Goal: Task Accomplishment & Management: Use online tool/utility

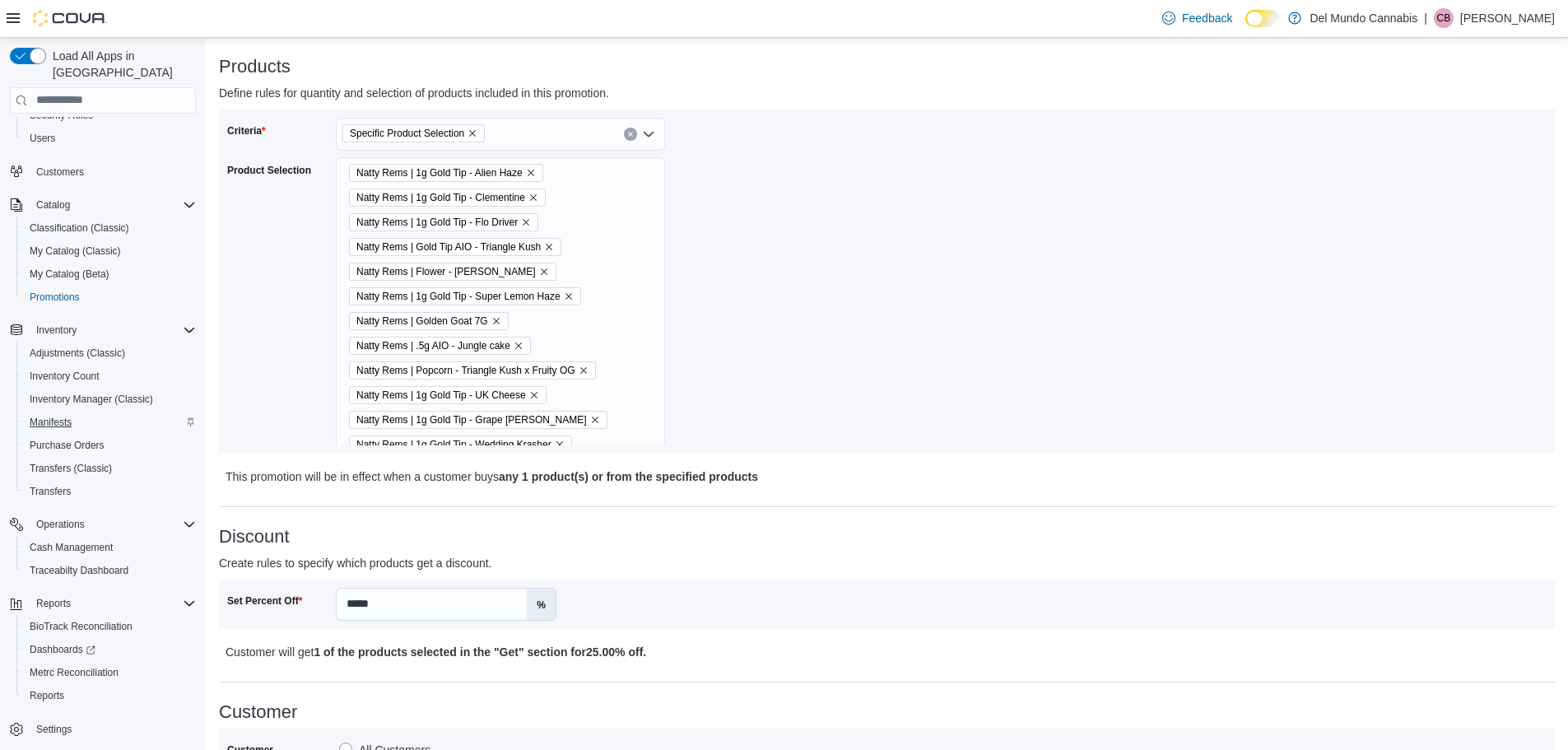
scroll to position [247, 0]
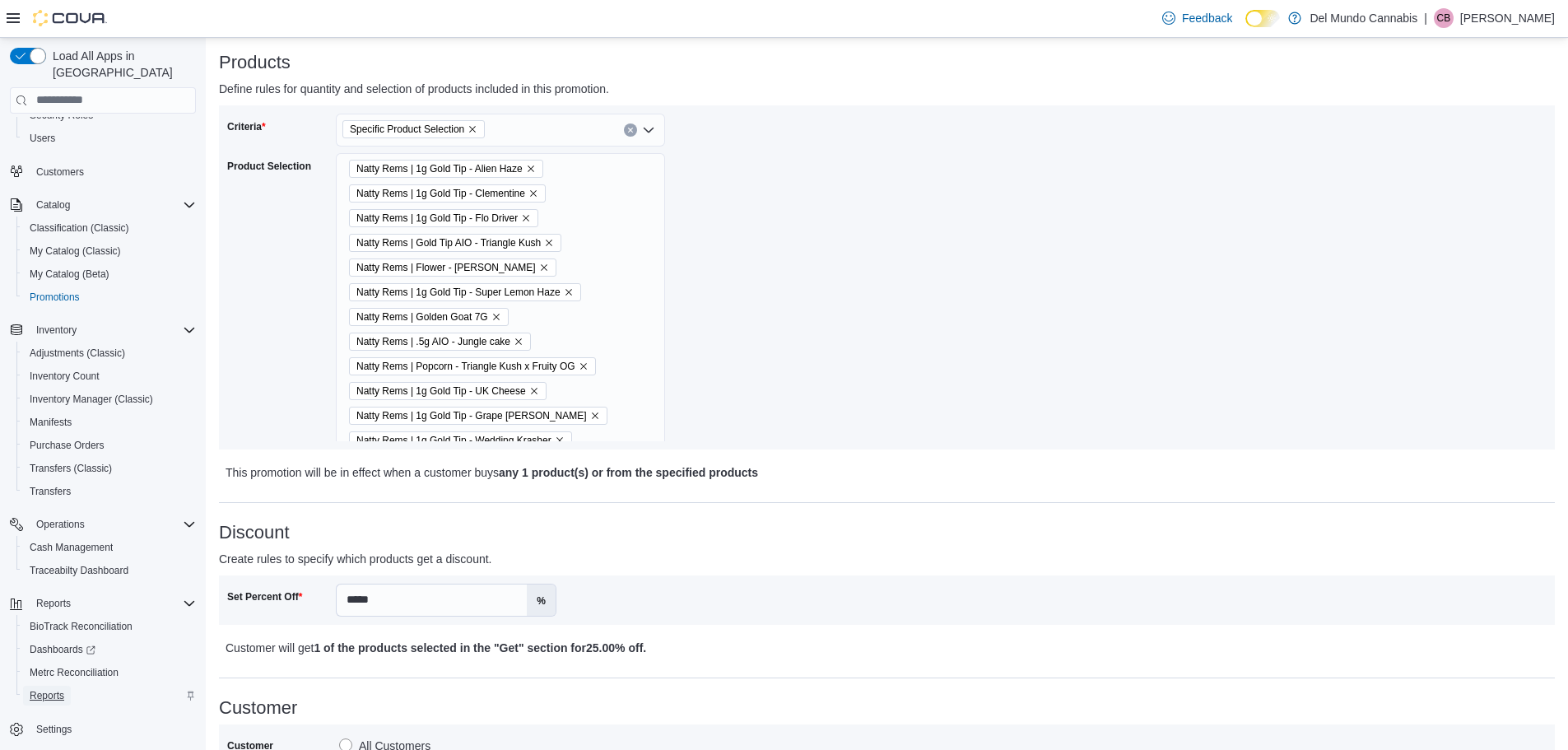
click at [53, 689] on span "Reports" at bounding box center [47, 696] width 35 height 13
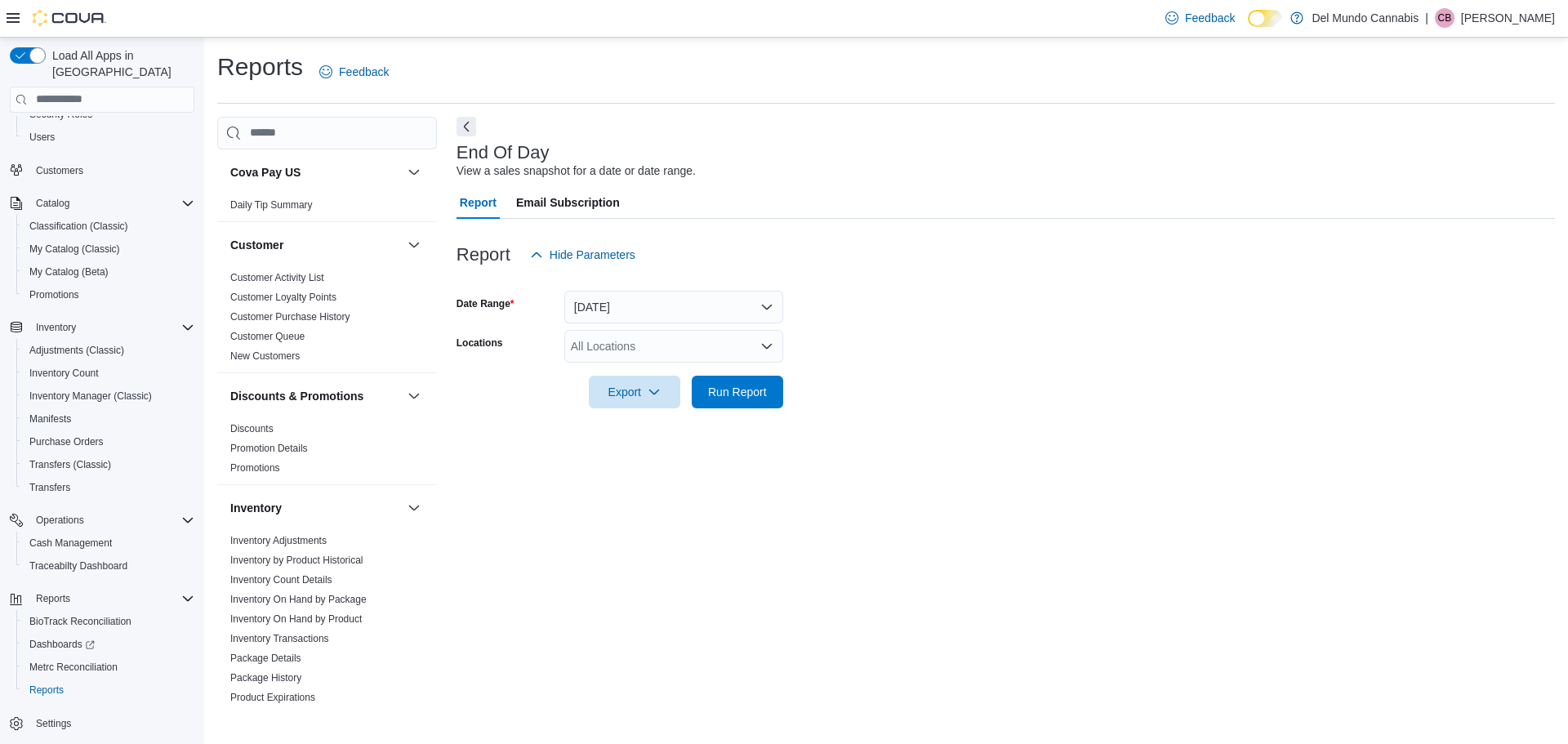
click at [763, 341] on icon "Open list of options" at bounding box center [767, 346] width 13 height 13
click at [734, 398] on div "[STREET_ADDRESS]" at bounding box center [674, 398] width 199 height 16
click at [910, 404] on form "Date Range [DATE] Locations [STREET_ADDRESS] Selected. [STREET_ADDRESS]. Press …" at bounding box center [1005, 340] width 1098 height 138
click at [749, 392] on span "Run Report" at bounding box center [738, 392] width 59 height 16
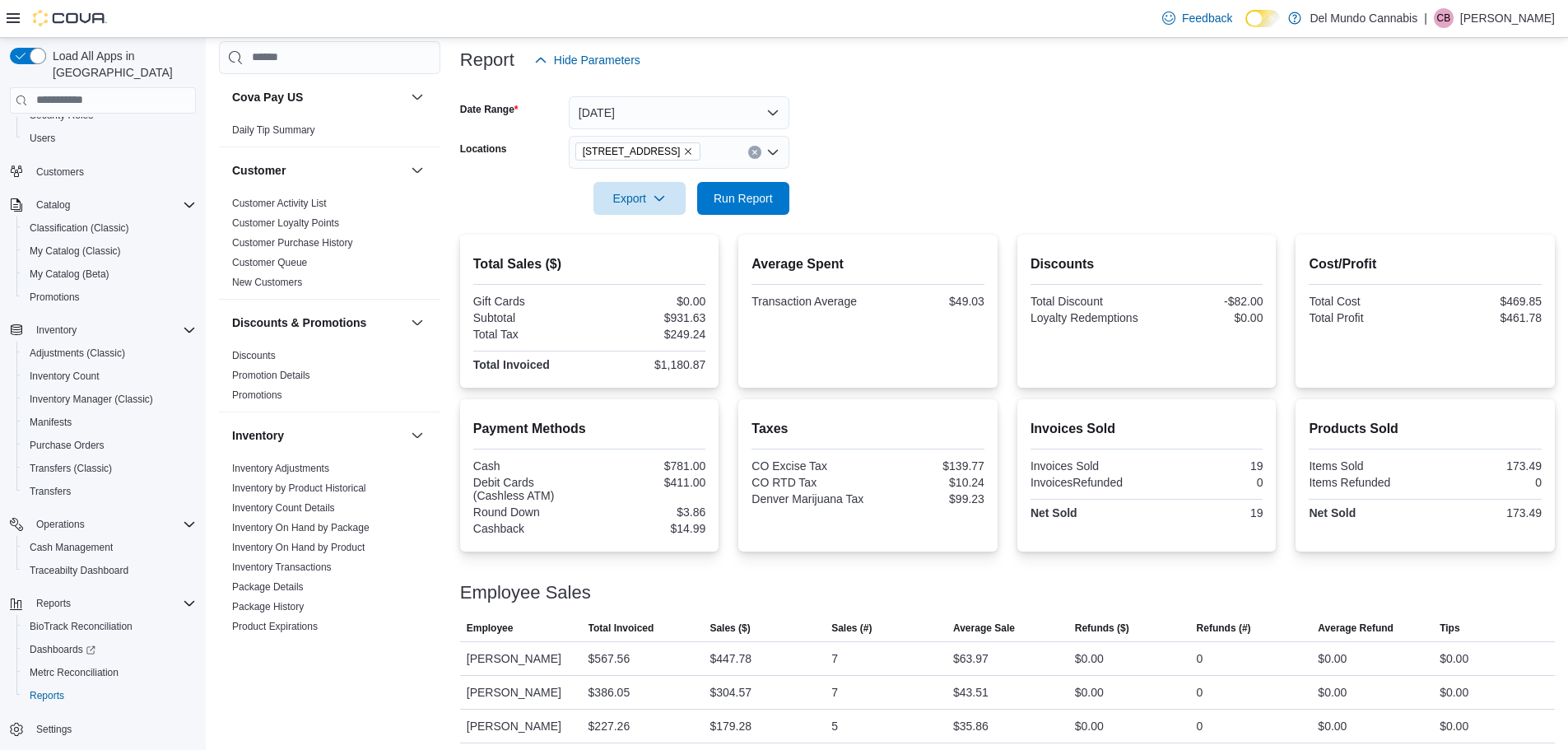
scroll to position [204, 0]
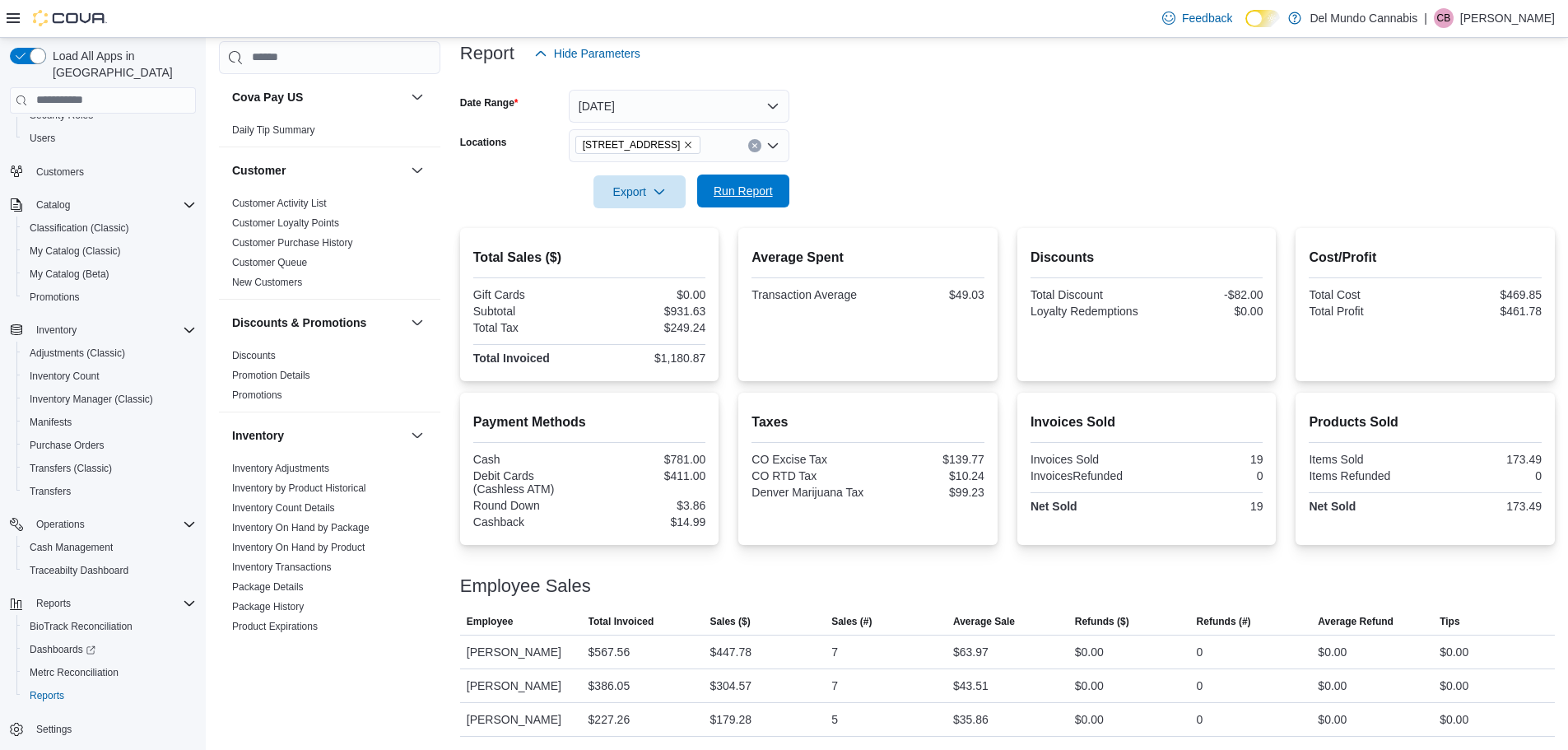
click at [767, 194] on span "Run Report" at bounding box center [743, 191] width 60 height 17
click at [684, 147] on icon "Remove 2394 S Broadway from selection in this group" at bounding box center [688, 144] width 10 height 10
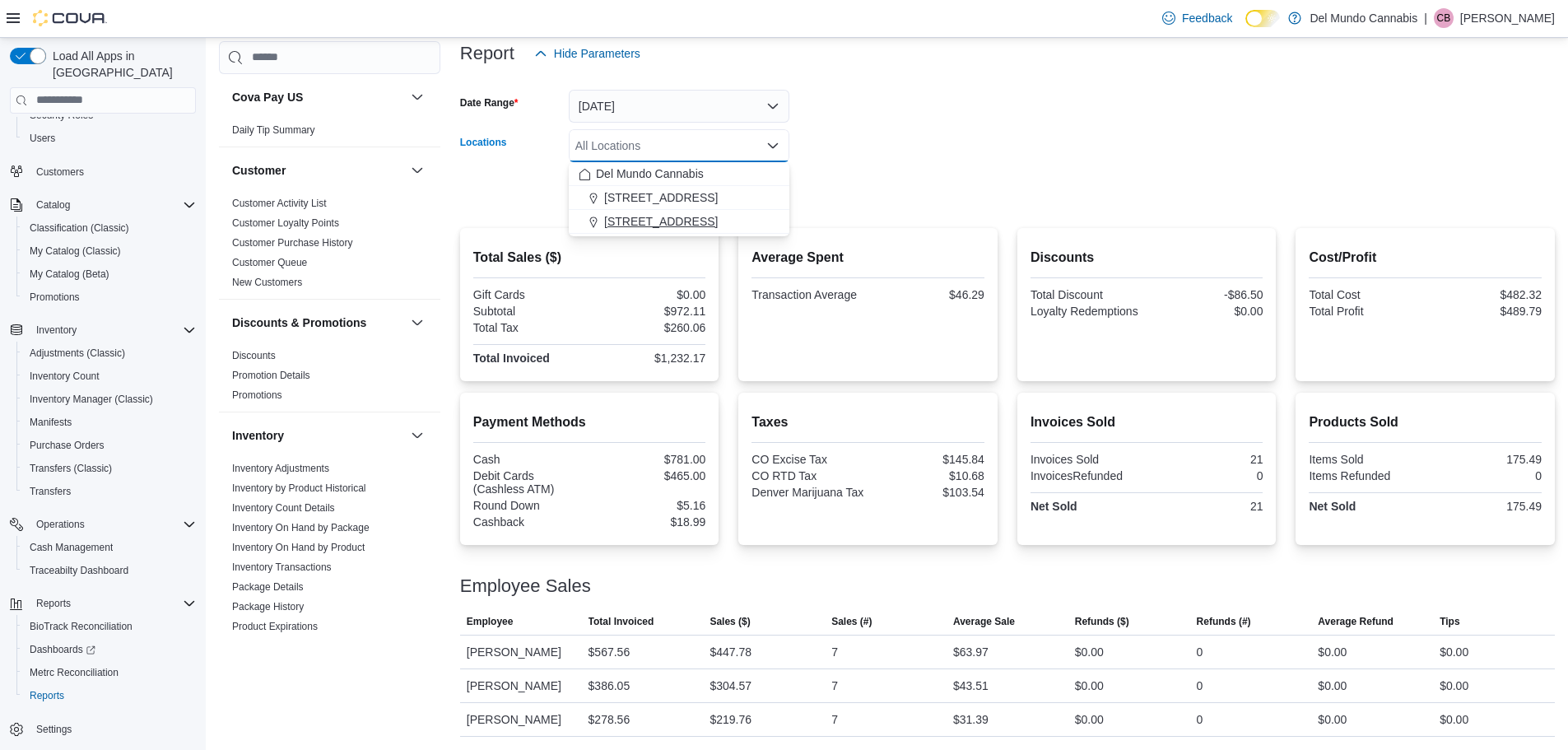
click at [635, 225] on span "[STREET_ADDRESS]" at bounding box center [661, 221] width 114 height 17
click at [876, 167] on div at bounding box center [1006, 169] width 1095 height 13
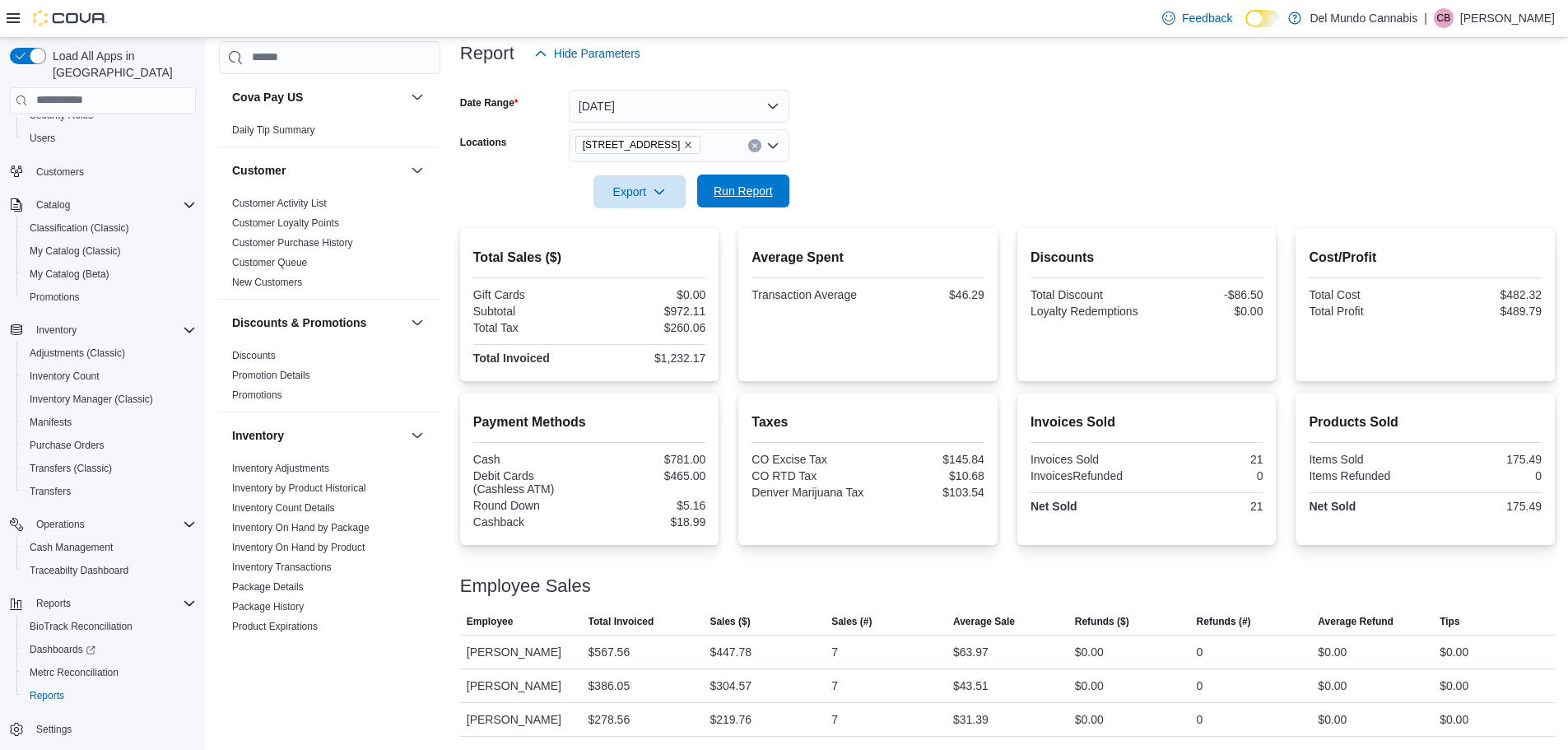
click at [731, 192] on span "Run Report" at bounding box center [743, 191] width 60 height 17
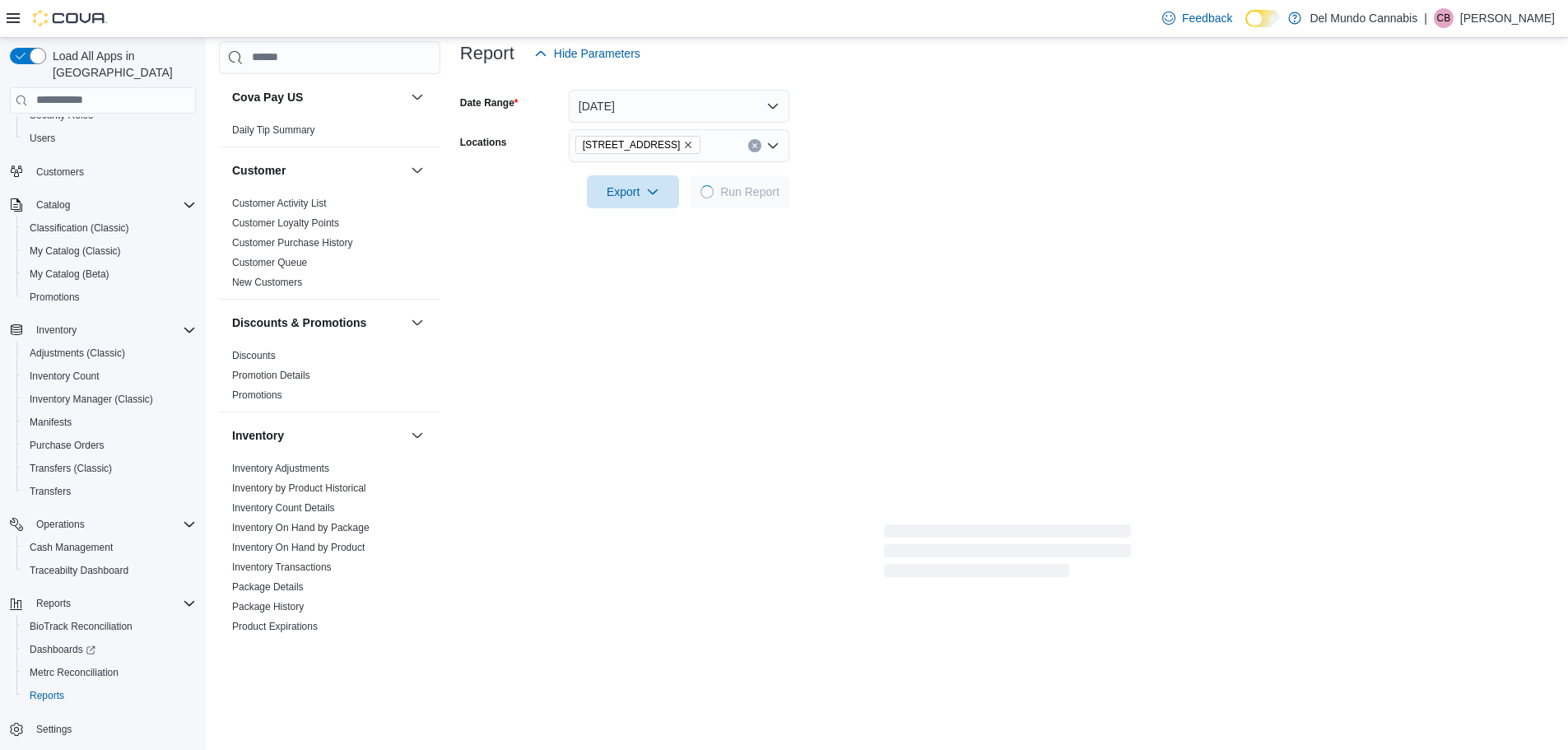
scroll to position [173, 0]
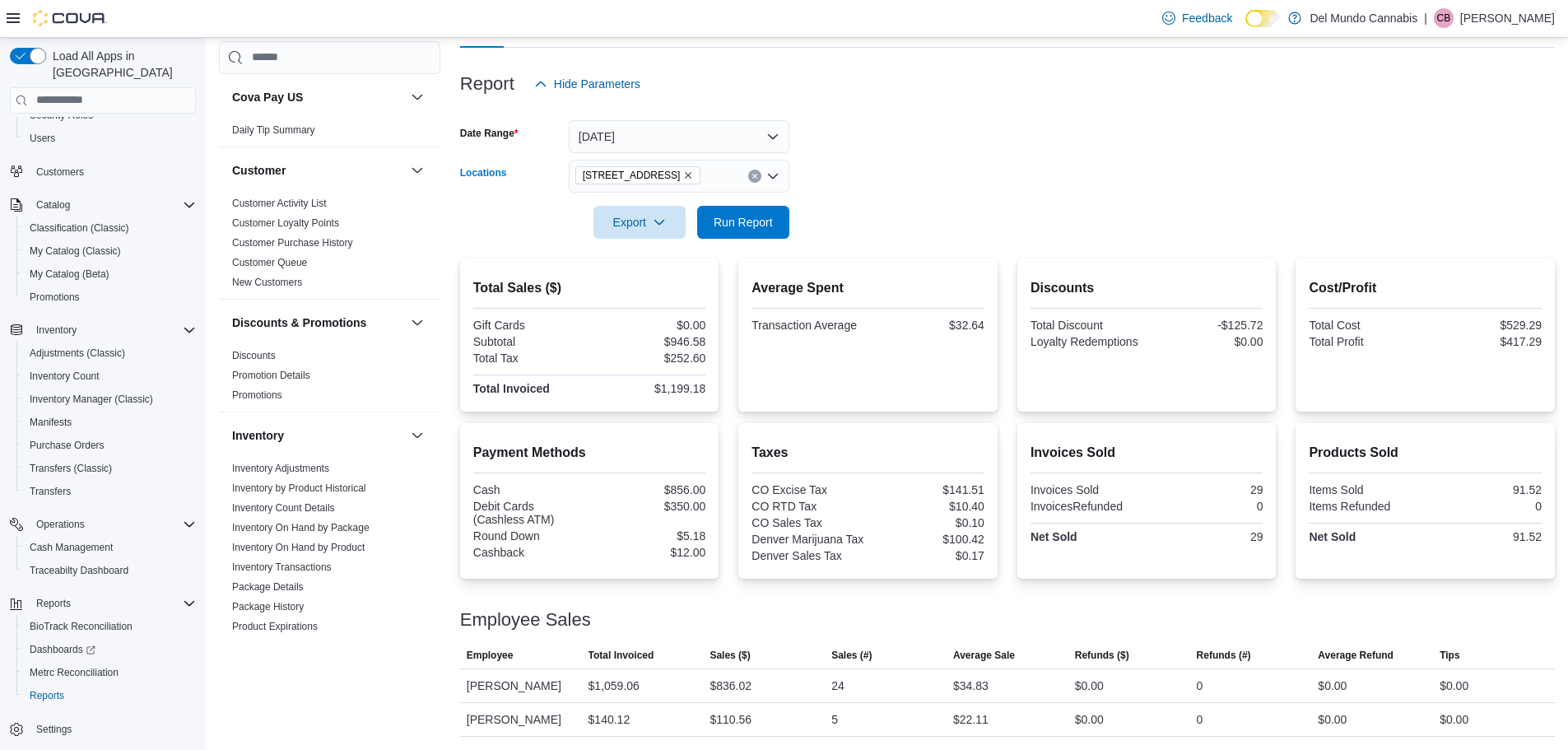
click at [684, 175] on icon "Remove 6302 E Colfax Ave from selection in this group" at bounding box center [688, 175] width 10 height 10
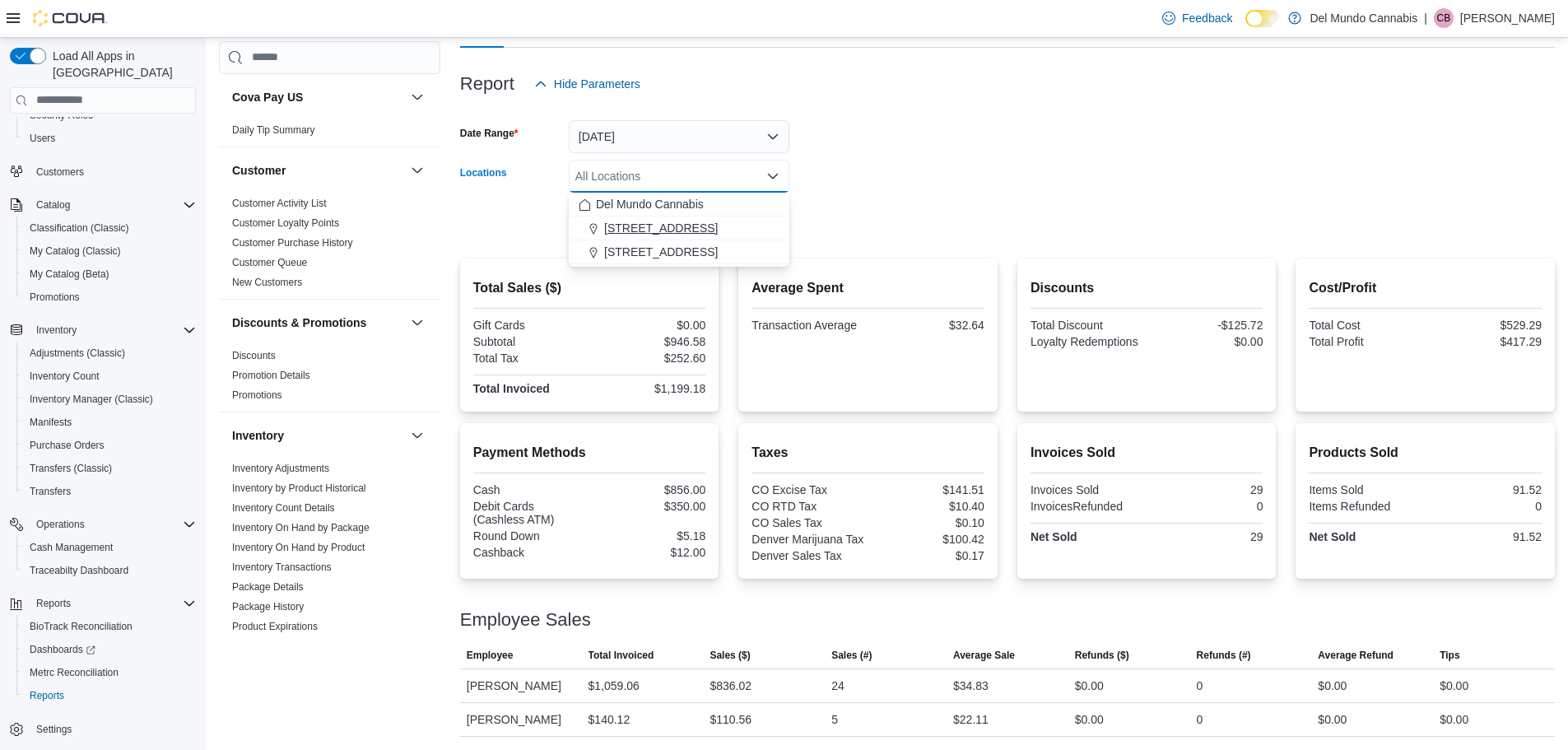
click at [683, 228] on span "[STREET_ADDRESS]" at bounding box center [661, 229] width 114 height 17
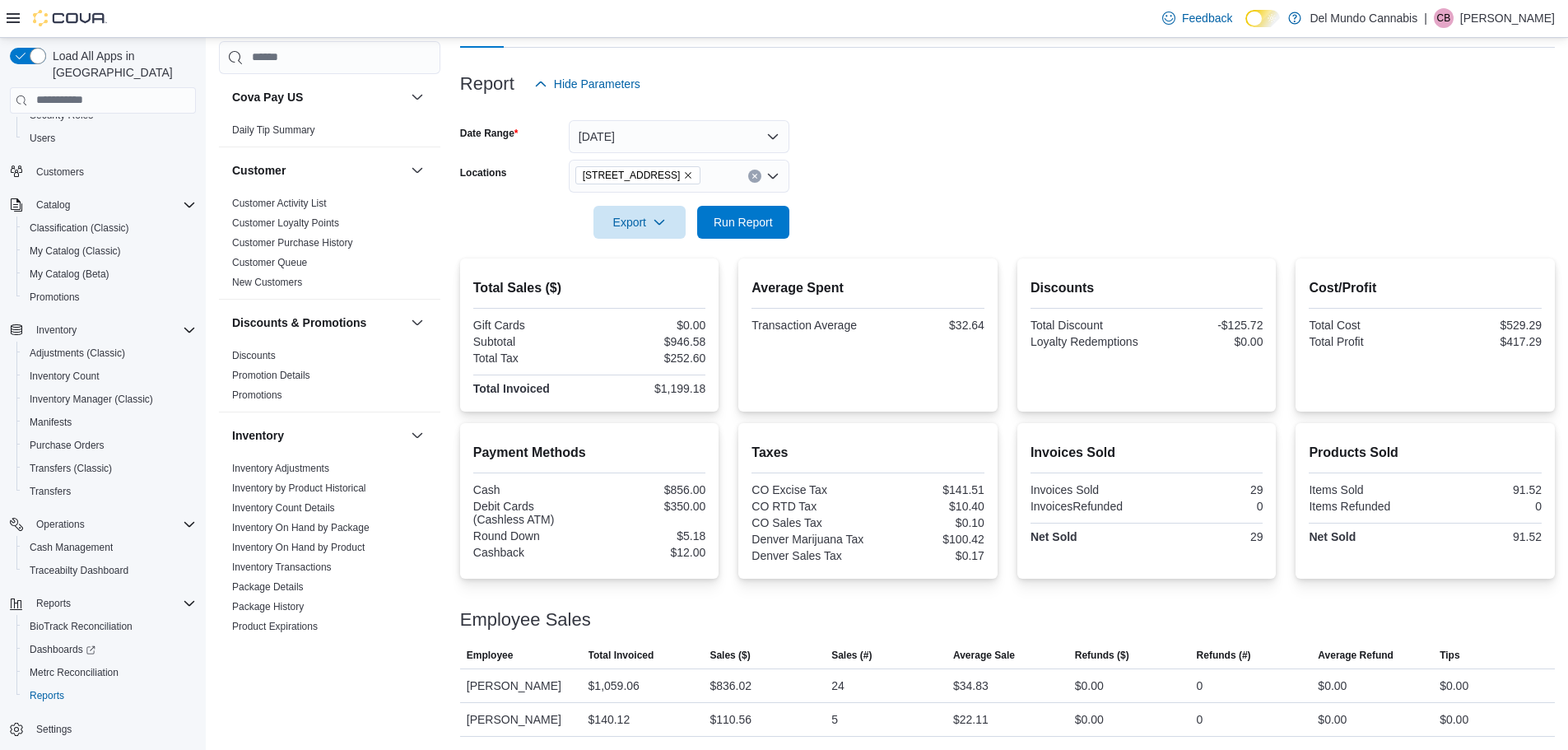
click at [955, 207] on form "Date Range [DATE] Locations [STREET_ADDRESS] Export Run Report" at bounding box center [1006, 169] width 1095 height 139
click at [766, 221] on span "Run Report" at bounding box center [743, 221] width 60 height 17
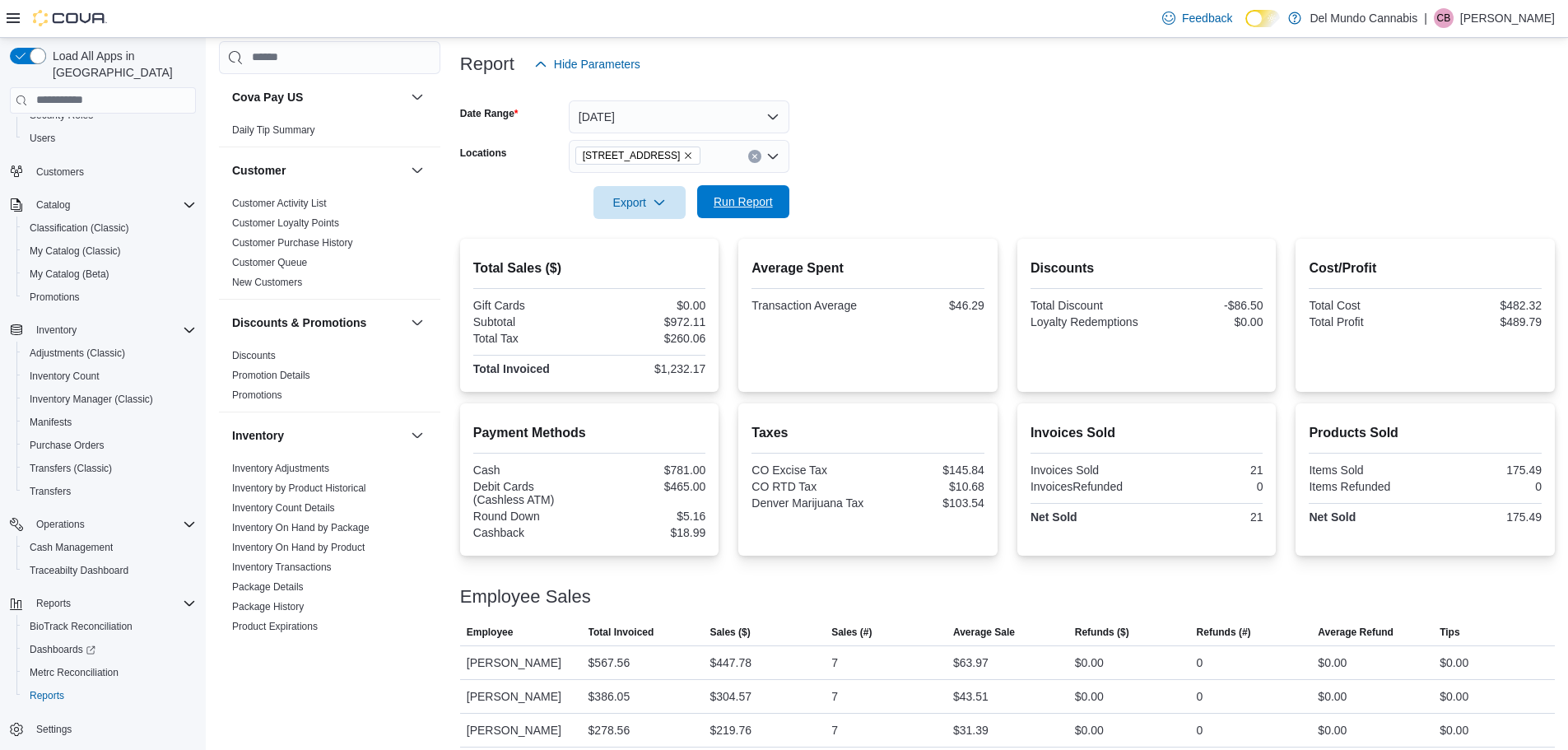
scroll to position [204, 0]
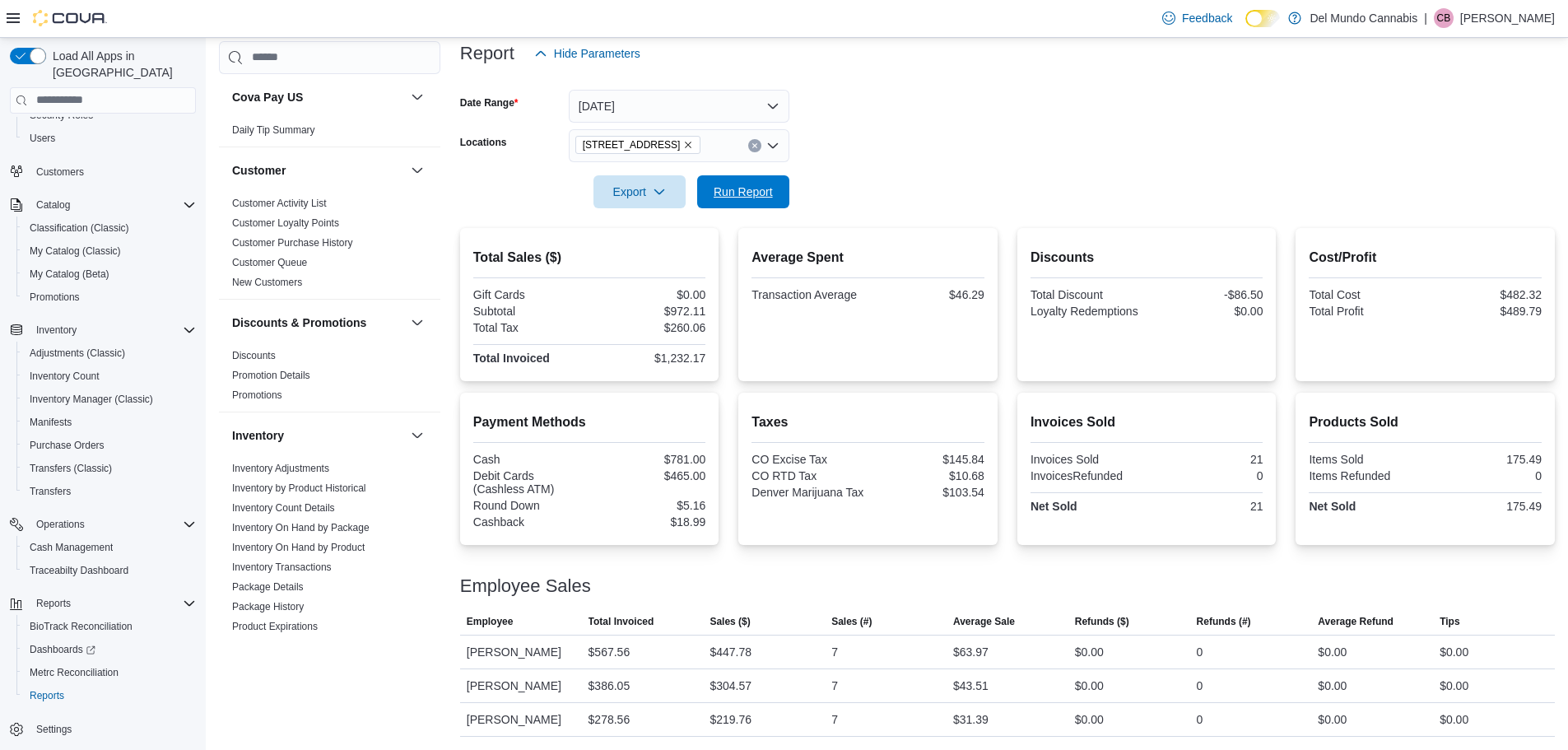
click at [766, 174] on form "Date Range [DATE] Locations [STREET_ADDRESS] Export Run Report" at bounding box center [1006, 139] width 1095 height 139
click at [762, 188] on span "Run Report" at bounding box center [743, 191] width 60 height 17
click at [782, 189] on button "Run Report" at bounding box center [743, 191] width 92 height 33
click at [748, 194] on span "Run Report" at bounding box center [743, 191] width 60 height 17
click at [780, 197] on button "Run Report" at bounding box center [743, 191] width 92 height 33
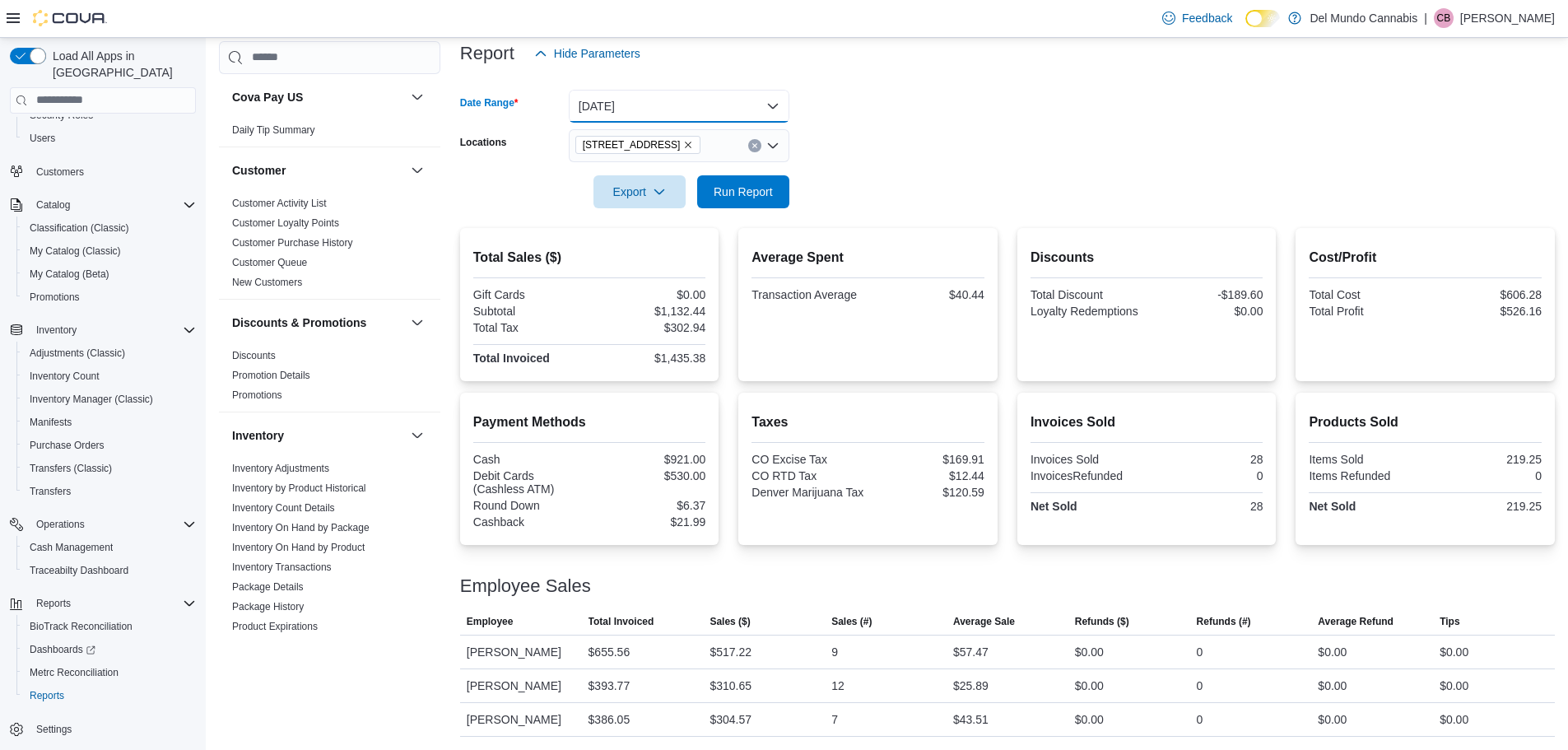
click at [779, 103] on button "[DATE]" at bounding box center [679, 106] width 220 height 33
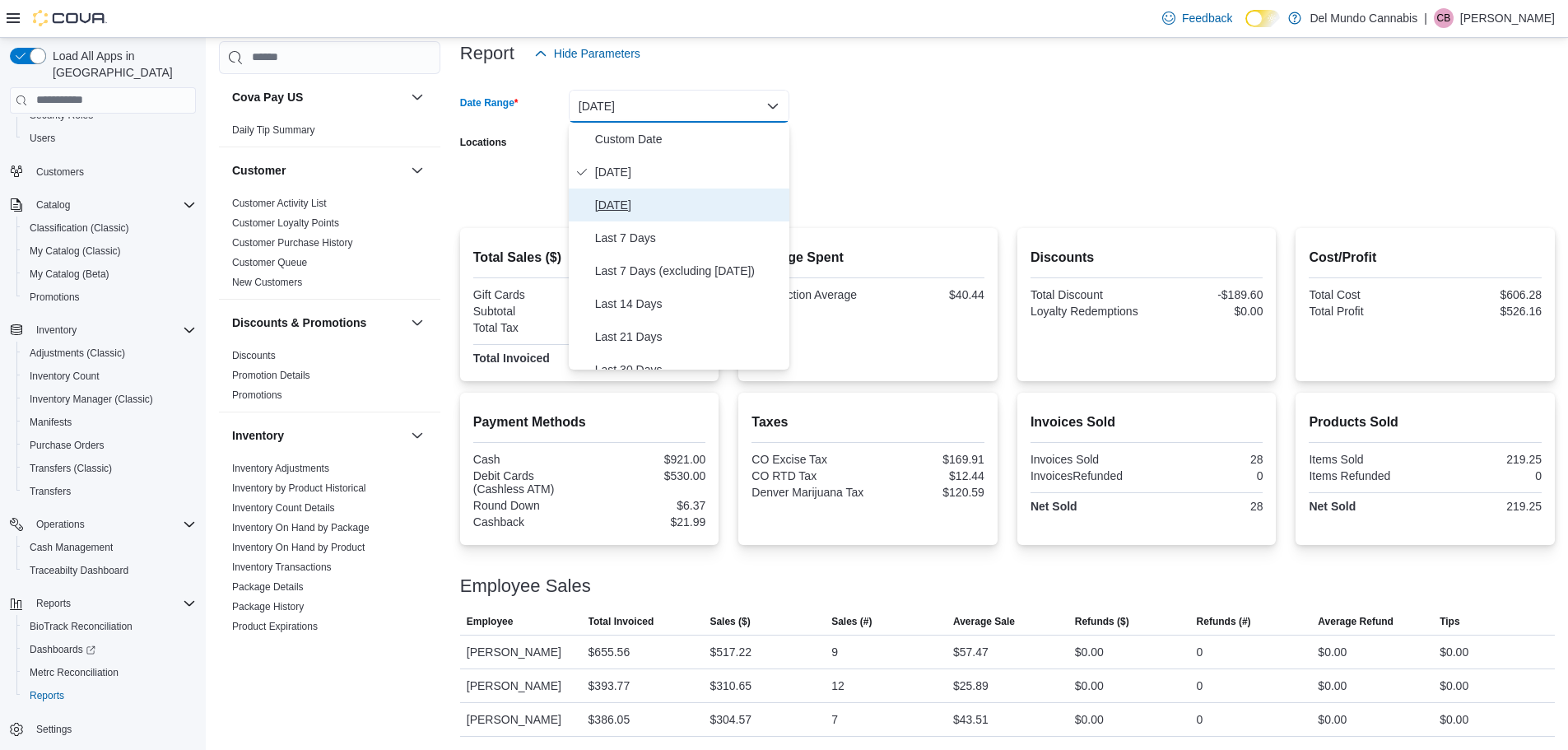
click at [719, 203] on span "[DATE]" at bounding box center [689, 206] width 188 height 20
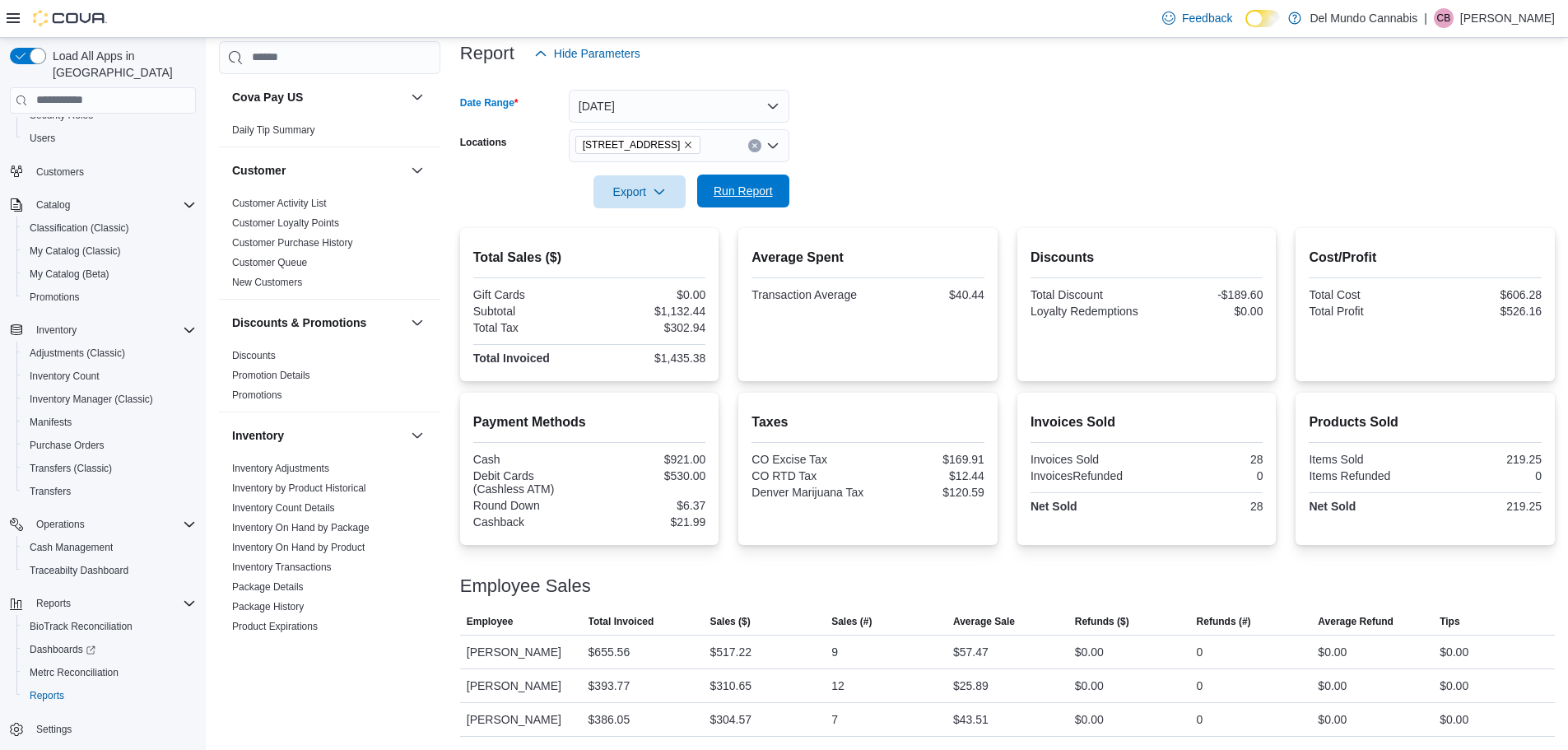
click at [752, 194] on span "Run Report" at bounding box center [743, 191] width 60 height 17
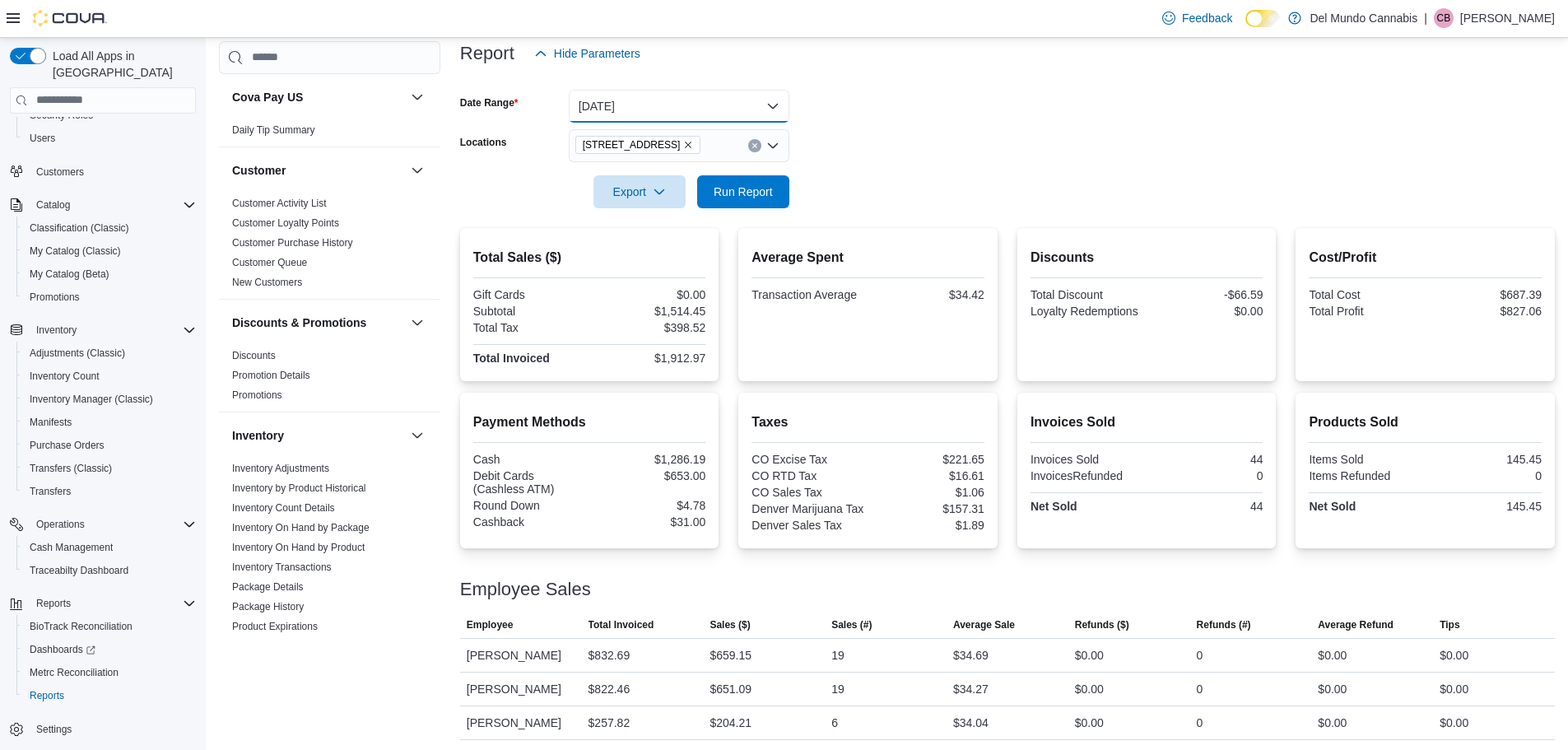
click at [767, 111] on button "[DATE]" at bounding box center [679, 106] width 220 height 33
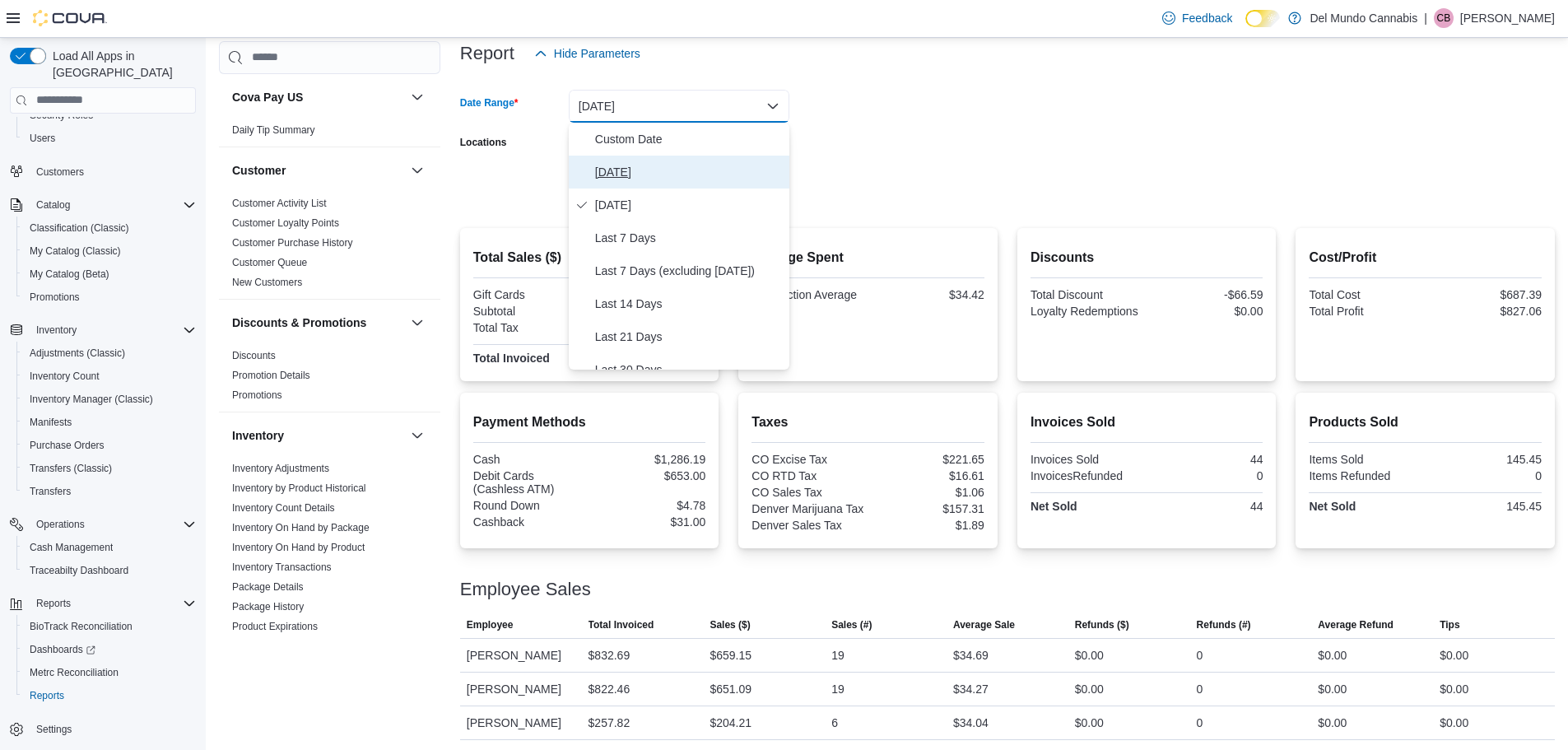
click at [701, 170] on span "[DATE]" at bounding box center [689, 173] width 188 height 20
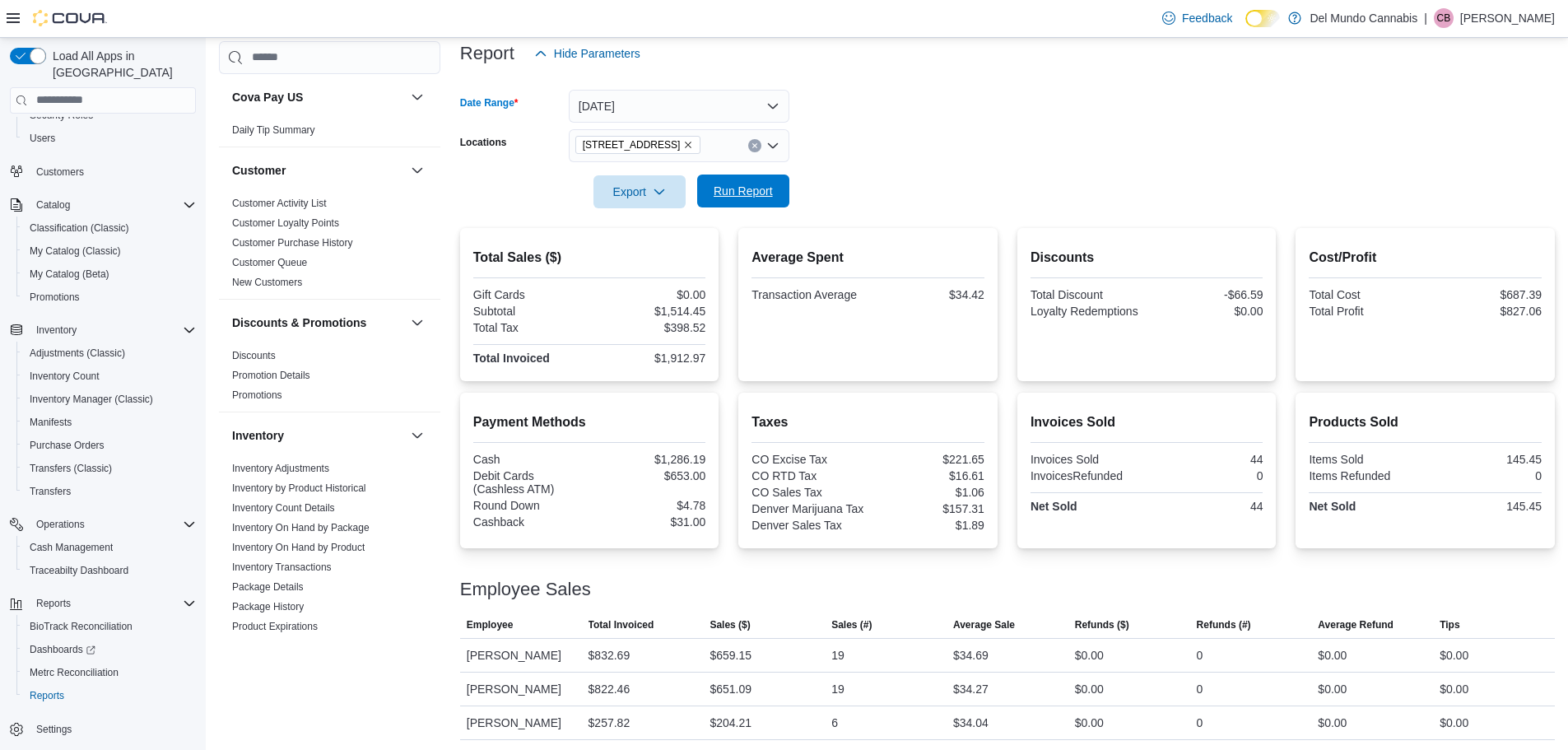
click at [764, 195] on span "Run Report" at bounding box center [743, 191] width 60 height 17
